Goal: Information Seeking & Learning: Learn about a topic

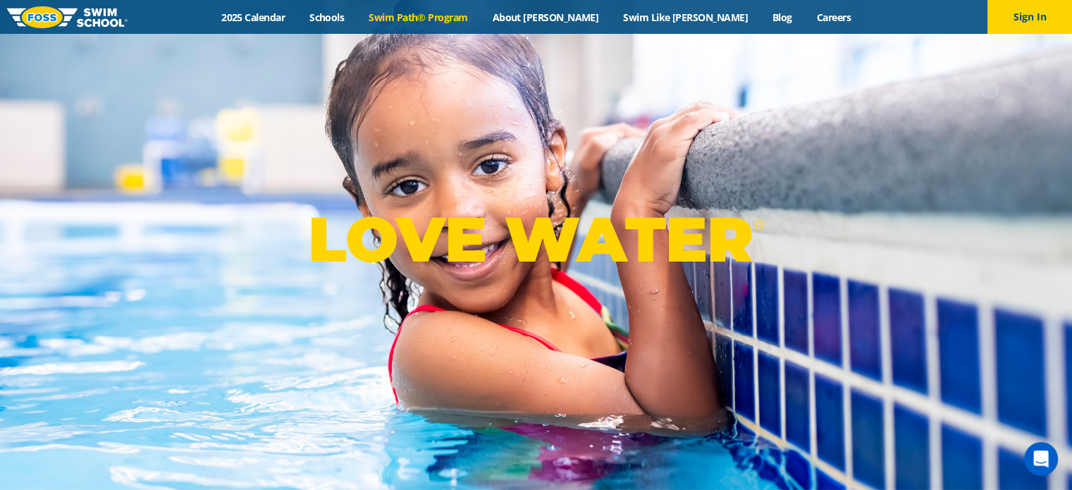
click at [476, 20] on link "Swim Path® Program" at bounding box center [418, 17] width 123 height 13
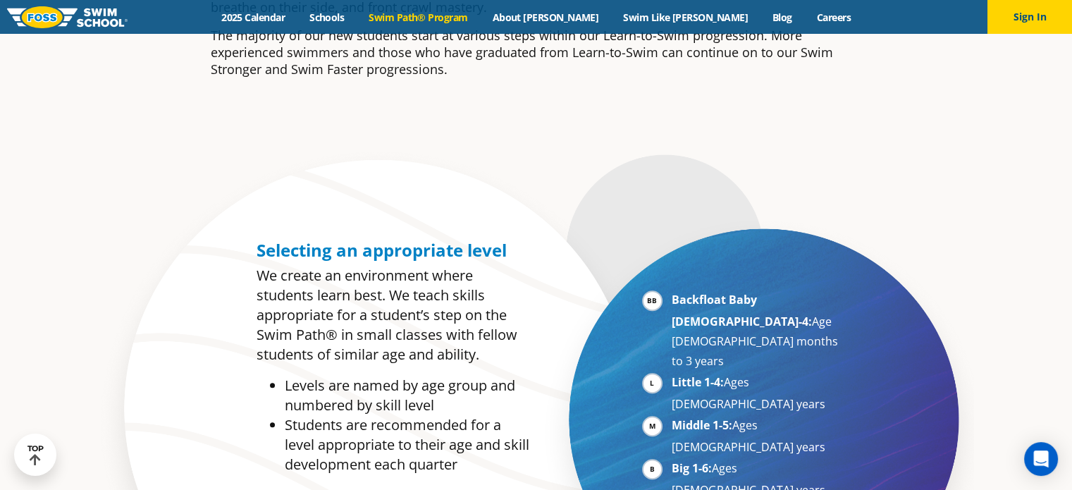
scroll to position [634, 0]
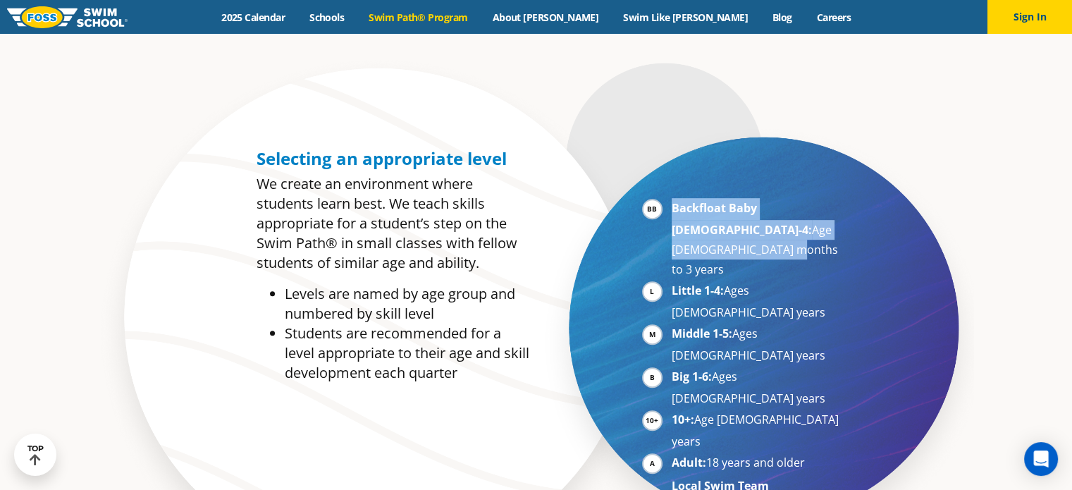
drag, startPoint x: 773, startPoint y: 227, endPoint x: 625, endPoint y: 206, distance: 149.5
click at [625, 206] on div "Backfloat Baby [DEMOGRAPHIC_DATA]-4: Age [DEMOGRAPHIC_DATA] months to 3 years L…" at bounding box center [706, 328] width 340 height 372
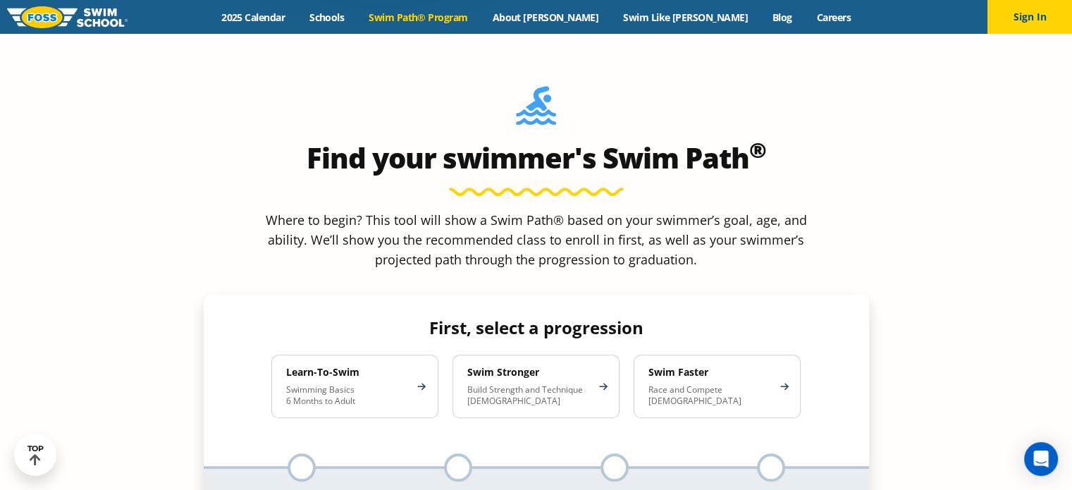
scroll to position [1269, 0]
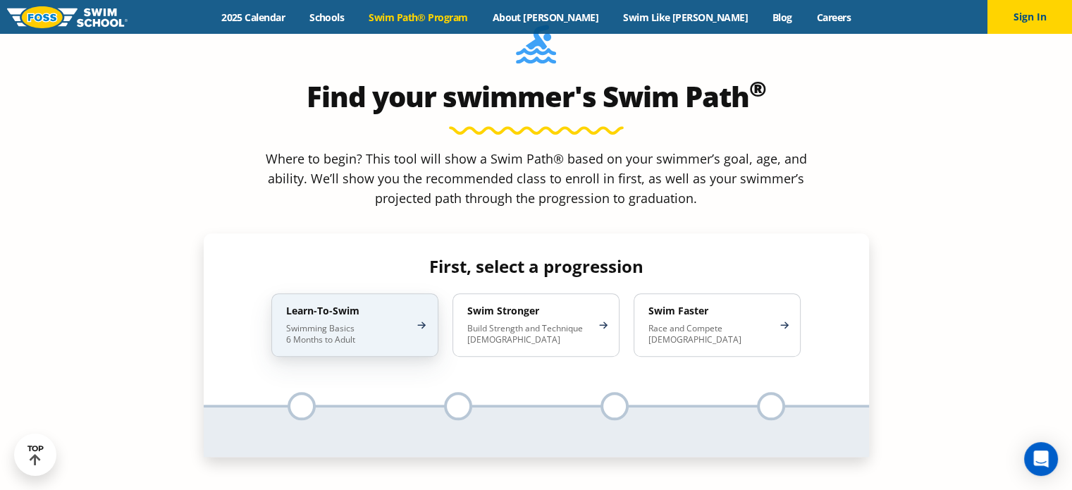
click at [410, 293] on div "Learn-To-Swim Swimming Basics 6 Months to Adult" at bounding box center [354, 324] width 167 height 63
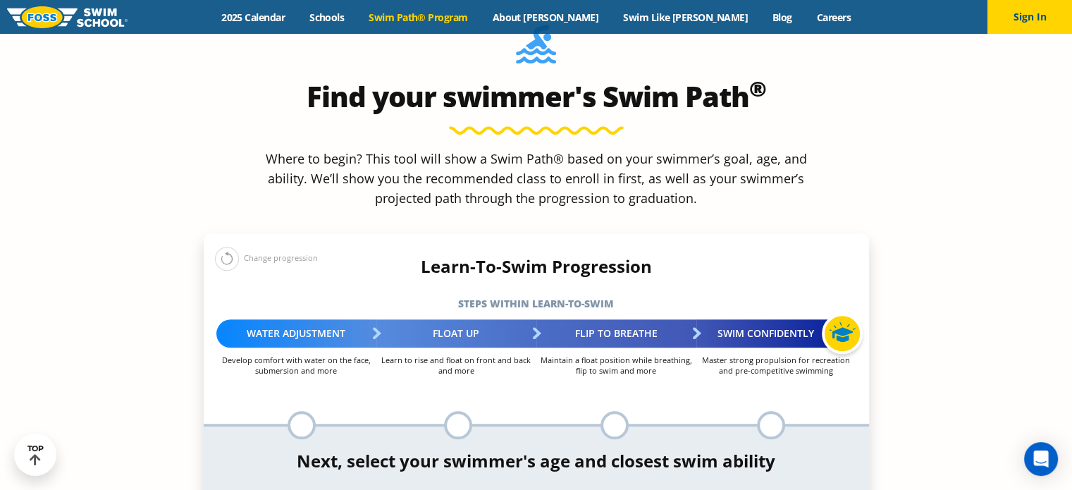
select select "2-years"
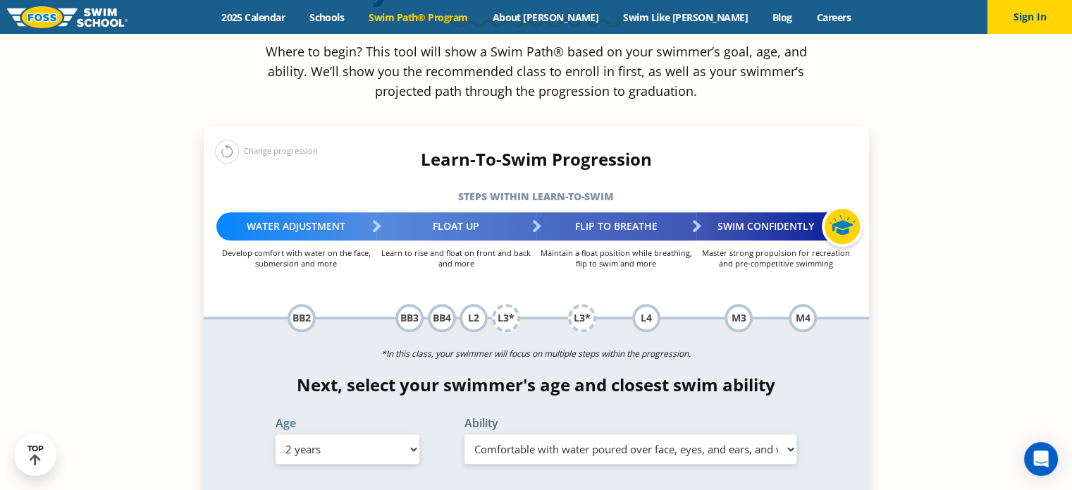
scroll to position [1410, 0]
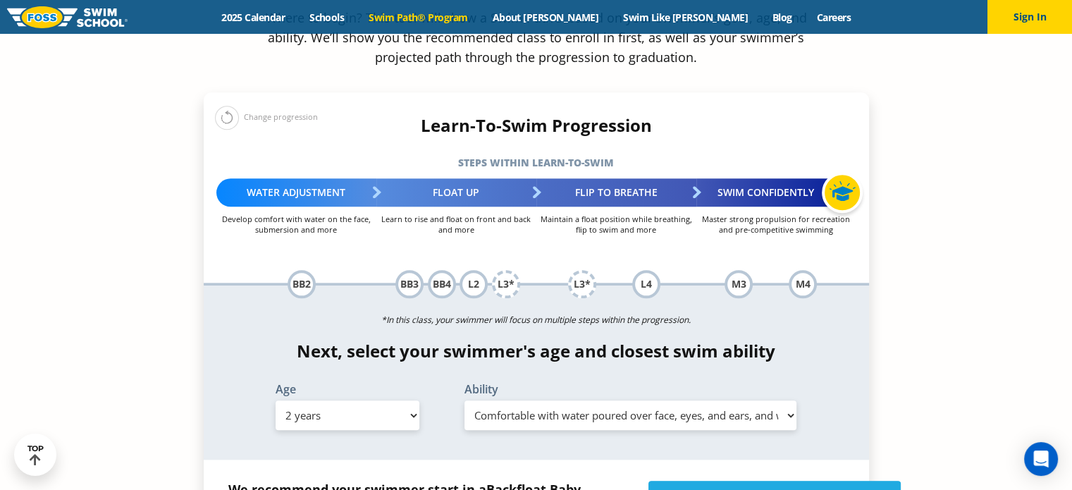
click at [526, 400] on select "Select Ability First in-water experience Comfortable with water poured over the…" at bounding box center [631, 415] width 333 height 30
select select "2-years-comfortable-with-water-poured-over-their-head-but-not-eyes-and-ears"
click at [465, 400] on select "Select Ability First in-water experience Comfortable with water poured over the…" at bounding box center [631, 415] width 333 height 30
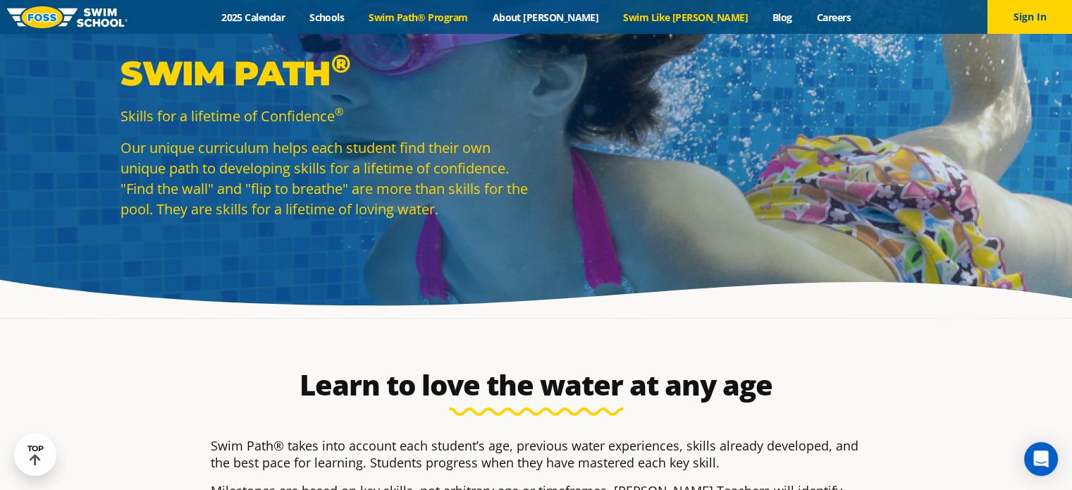
scroll to position [0, 0]
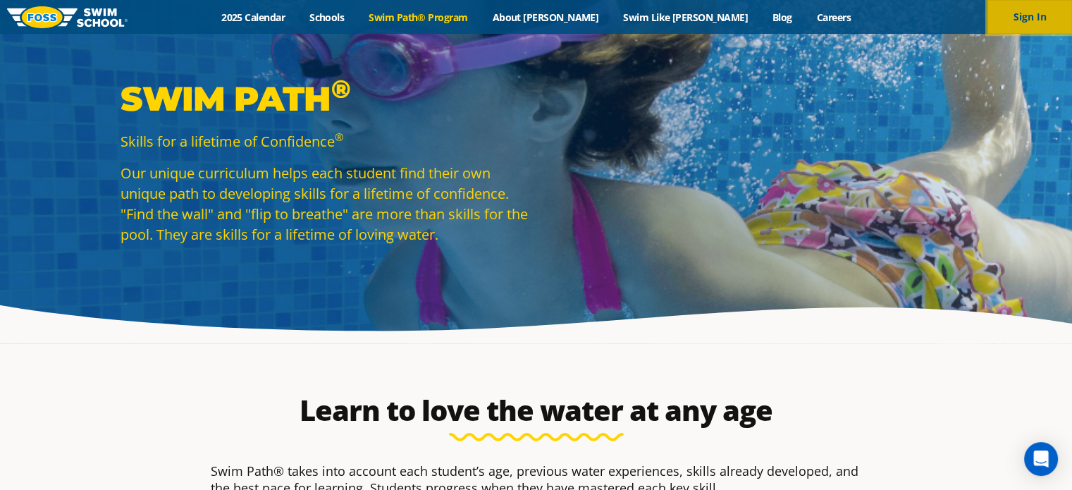
click at [1035, 27] on button "Sign In" at bounding box center [1030, 17] width 85 height 34
